Goal: Task Accomplishment & Management: Complete application form

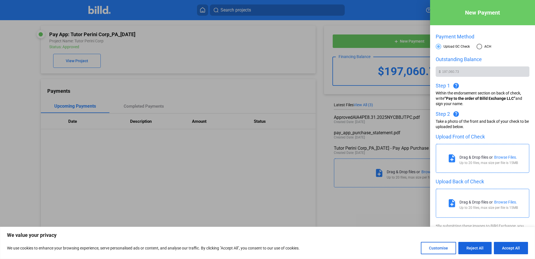
click at [505, 156] on div "Browse Files." at bounding box center [506, 157] width 23 height 4
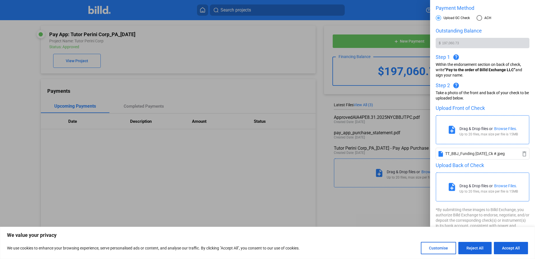
scroll to position [37, 0]
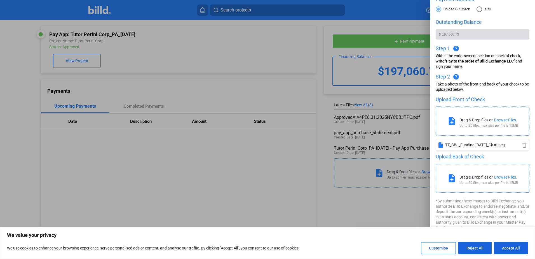
click at [506, 176] on div "Browse Files." at bounding box center [506, 177] width 23 height 4
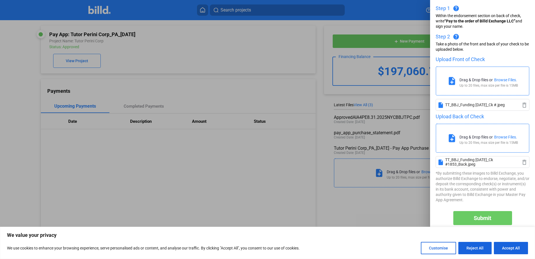
scroll to position [78, 0]
click at [495, 217] on button "Submit" at bounding box center [483, 218] width 59 height 14
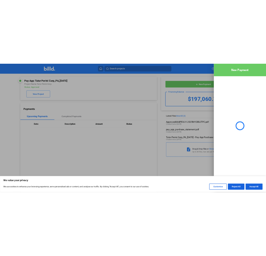
scroll to position [0, 0]
